Goal: Task Accomplishment & Management: Use online tool/utility

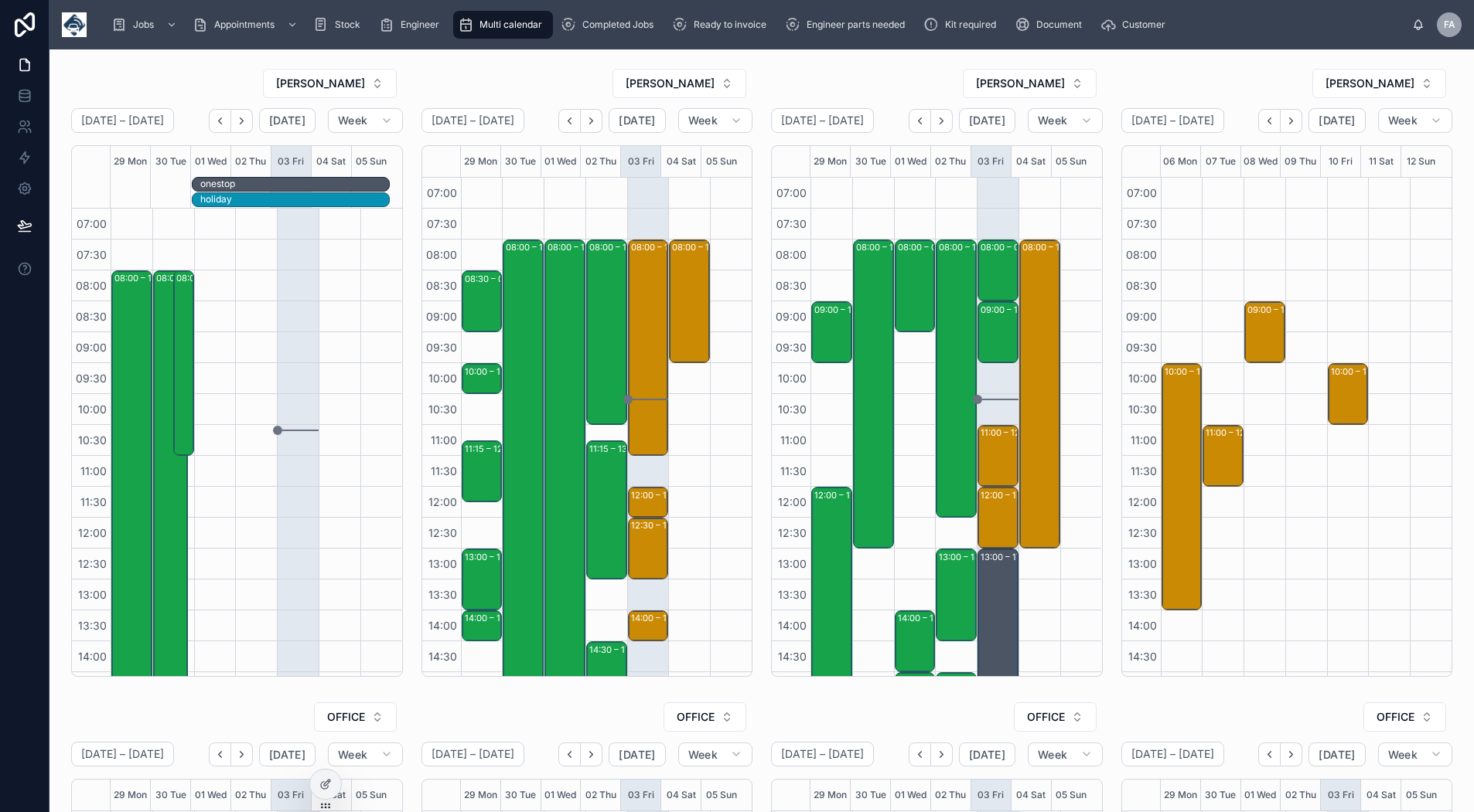
scroll to position [243, 0]
click at [1329, 129] on button "[DATE]" at bounding box center [1336, 120] width 57 height 25
